Goal: Task Accomplishment & Management: Manage account settings

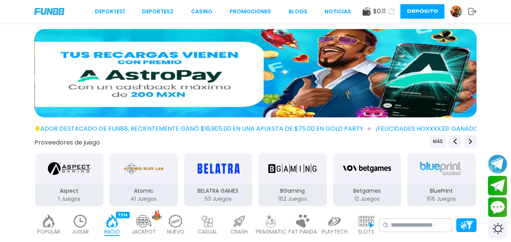
click at [373, 11] on span "$ 0.11" at bounding box center [379, 11] width 13 height 9
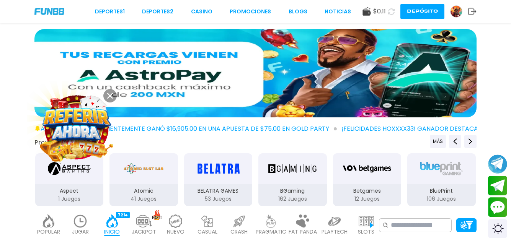
click at [366, 11] on use at bounding box center [367, 11] width 8 height 8
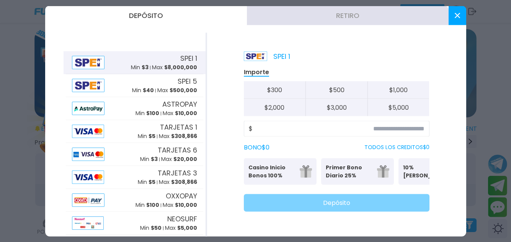
click at [458, 20] on button at bounding box center [458, 15] width 18 height 19
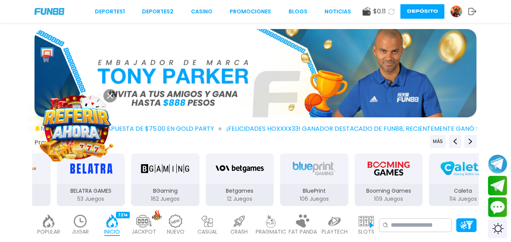
click at [78, 134] on img at bounding box center [76, 127] width 69 height 69
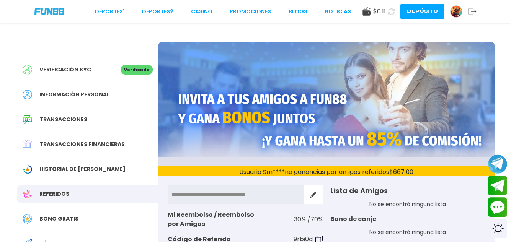
click at [68, 220] on span "Bono Gratis" at bounding box center [58, 219] width 39 height 8
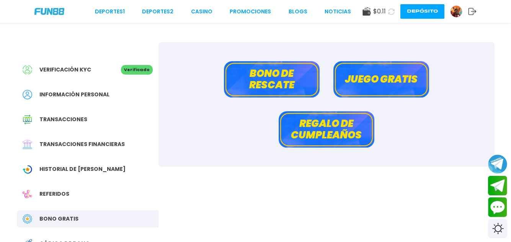
click at [379, 80] on button "Juego gratis" at bounding box center [382, 79] width 96 height 36
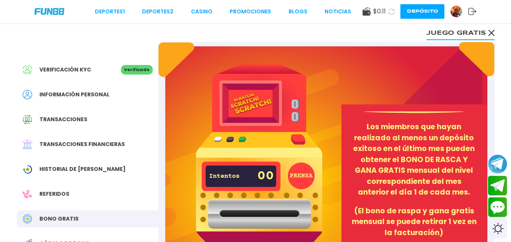
click at [302, 165] on button "PRENSA" at bounding box center [301, 176] width 27 height 27
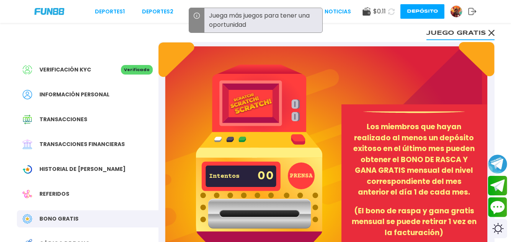
click at [302, 177] on button "PRENSA" at bounding box center [301, 176] width 27 height 27
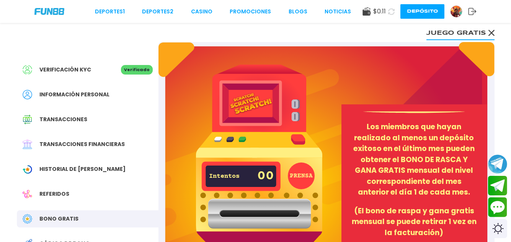
click at [492, 32] on use at bounding box center [491, 33] width 6 height 6
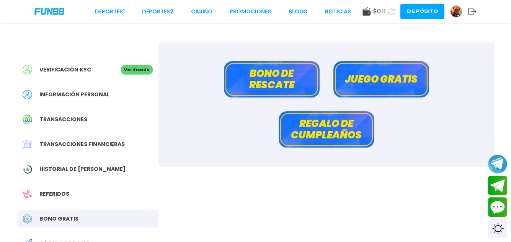
click at [286, 77] on button "Bono de rescate" at bounding box center [272, 79] width 96 height 36
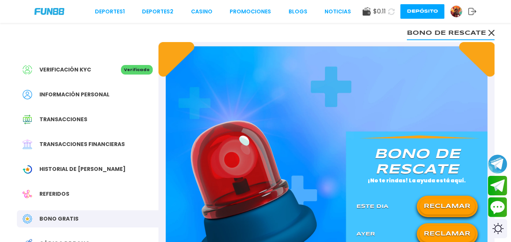
click at [451, 211] on button "RECLAMAR" at bounding box center [448, 207] width 56 height 16
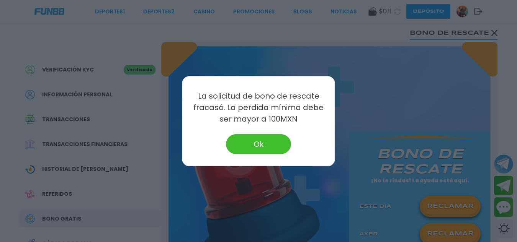
click at [271, 147] on button "Ok" at bounding box center [258, 144] width 65 height 20
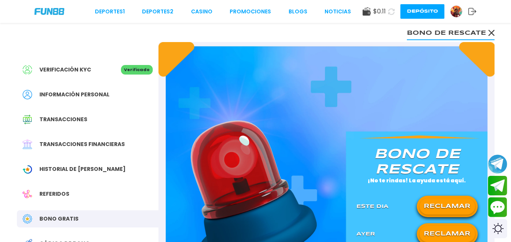
click at [456, 233] on button "RECLAMAR" at bounding box center [448, 234] width 56 height 16
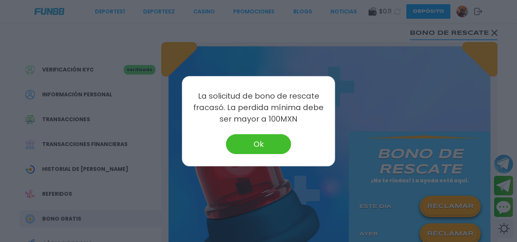
click at [270, 146] on button "Ok" at bounding box center [258, 144] width 65 height 20
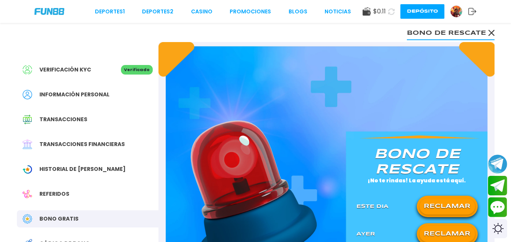
click at [364, 16] on div "$ 0.11 Depósito" at bounding box center [420, 11] width 114 height 15
click at [417, 8] on button "Depósito" at bounding box center [423, 11] width 44 height 15
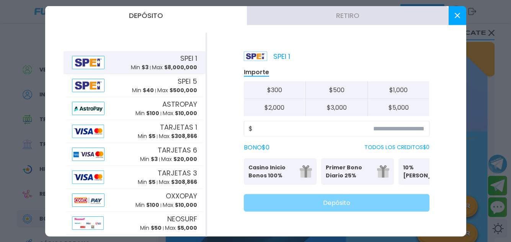
click at [456, 15] on icon at bounding box center [457, 15] width 5 height 5
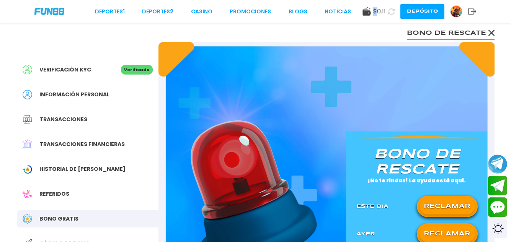
click at [73, 115] on div "Transacciones" at bounding box center [88, 119] width 142 height 17
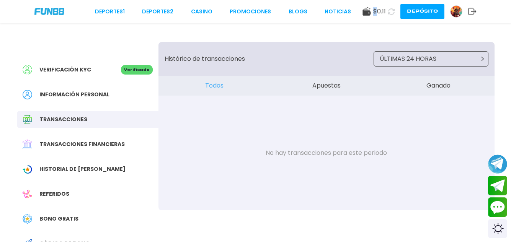
click at [82, 146] on span "Transacciones financieras" at bounding box center [81, 145] width 85 height 8
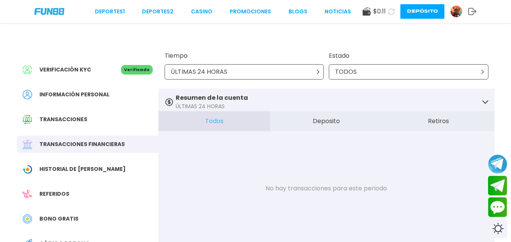
click at [366, 9] on use at bounding box center [367, 11] width 8 height 8
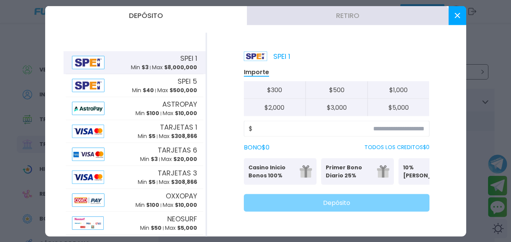
click at [355, 13] on button "Retiro" at bounding box center [348, 15] width 202 height 19
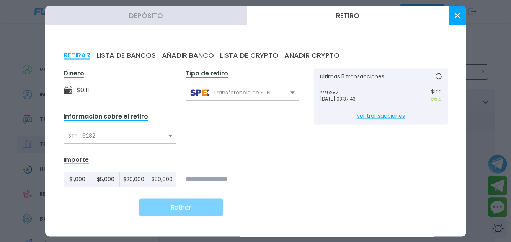
click at [345, 95] on p "***6282" at bounding box center [350, 92] width 61 height 5
click at [373, 115] on span "ver transacciones" at bounding box center [381, 115] width 122 height 17
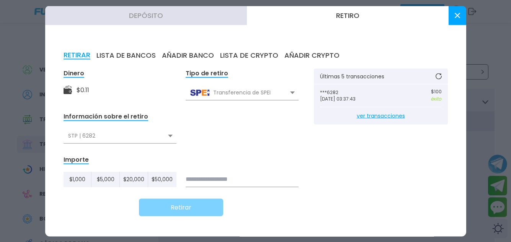
click at [373, 115] on span "ver transacciones" at bounding box center [381, 115] width 122 height 17
click at [202, 54] on button "AÑADIR BANCO" at bounding box center [188, 55] width 52 height 8
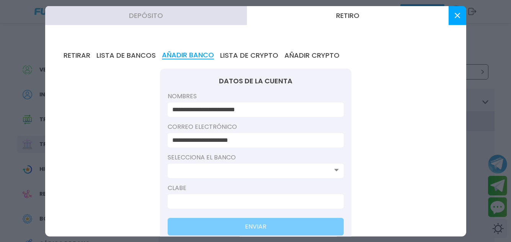
click at [131, 51] on button "LISTA DE BANCOS" at bounding box center [125, 55] width 59 height 8
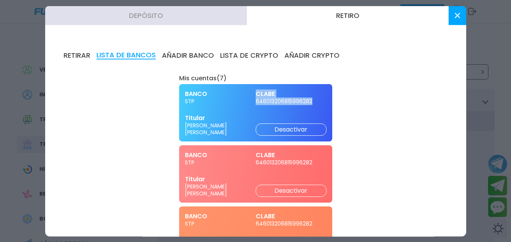
drag, startPoint x: 249, startPoint y: 101, endPoint x: 309, endPoint y: 98, distance: 60.2
click at [309, 98] on div "BANCO STP CLABE 646013206815996282" at bounding box center [256, 97] width 142 height 15
drag, startPoint x: 300, startPoint y: 103, endPoint x: 309, endPoint y: 84, distance: 21.1
click at [309, 84] on div "BANCO STP CLABE 646013206815996282 Titular [PERSON_NAME] [PERSON_NAME] Desactiv…" at bounding box center [255, 112] width 153 height 57
click at [306, 100] on span "646013206815996282" at bounding box center [291, 101] width 71 height 7
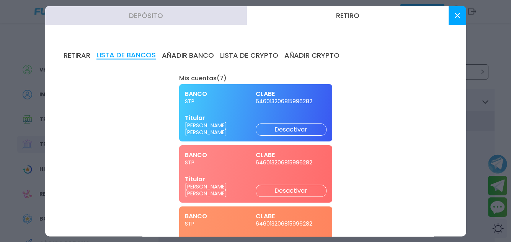
click at [306, 100] on span "646013206815996282" at bounding box center [291, 101] width 71 height 7
copy span "646013206815996282"
